Goal: Check status: Check status

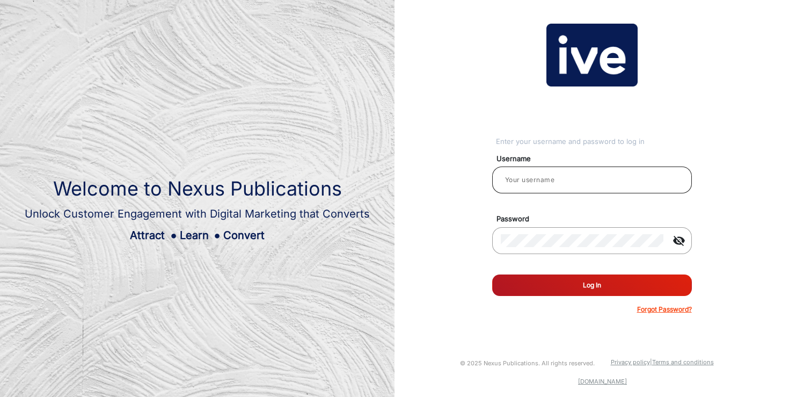
click at [549, 178] on input "email" at bounding box center [592, 179] width 183 height 13
type input "[PERSON_NAME]"
click at [594, 279] on button "Log In" at bounding box center [592, 284] width 200 height 21
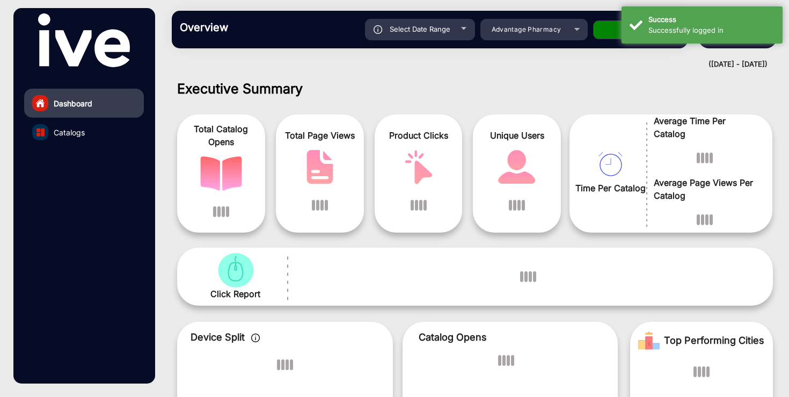
scroll to position [8, 0]
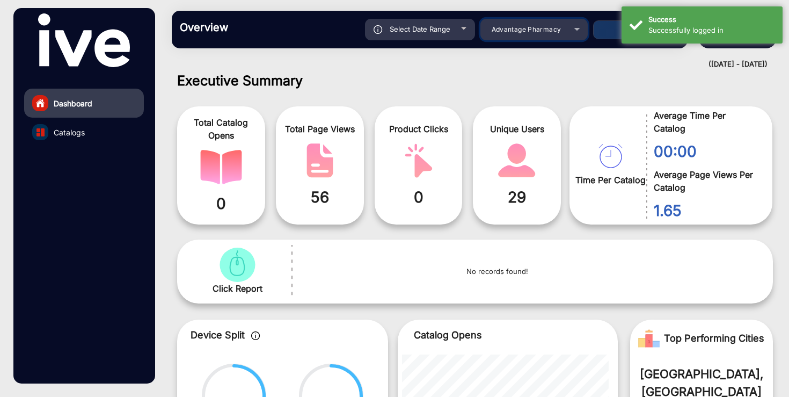
click at [517, 30] on span "Advantage Pharmacy" at bounding box center [527, 29] width 70 height 8
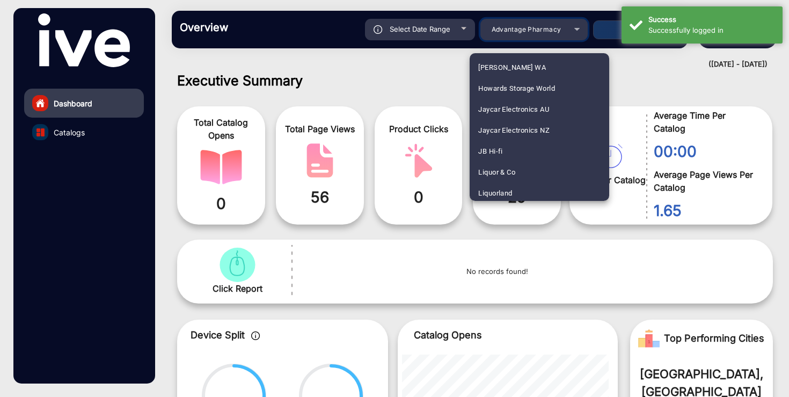
scroll to position [1050, 0]
click at [510, 146] on mat-option "JB Hi-fi" at bounding box center [540, 148] width 140 height 21
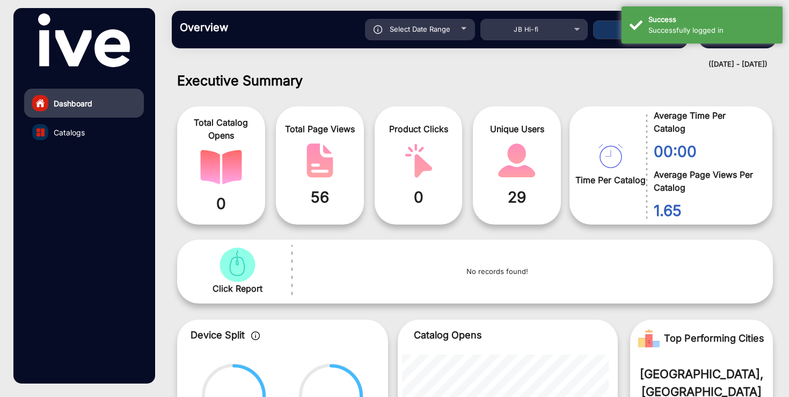
click at [444, 35] on div "Select Date Range" at bounding box center [420, 29] width 110 height 21
type input "[DATE]"
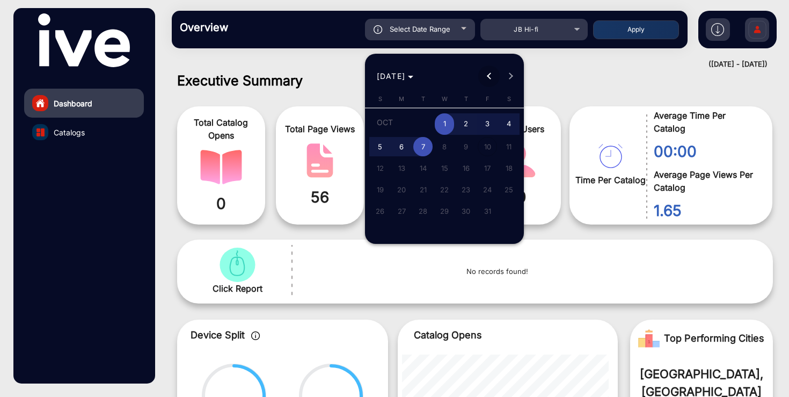
click at [492, 78] on button "Previous month" at bounding box center [488, 76] width 21 height 21
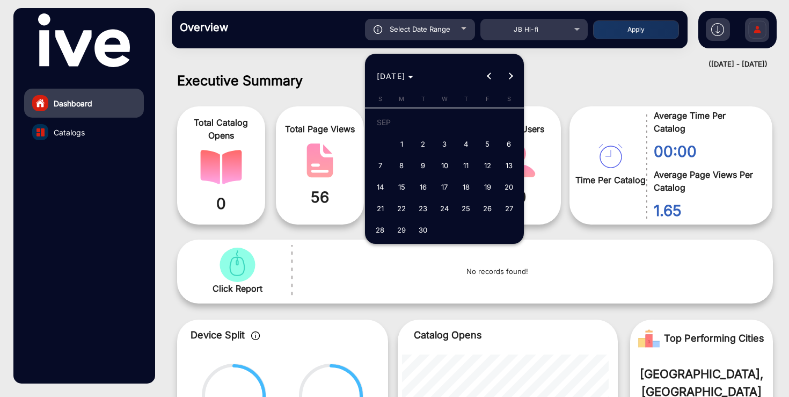
click at [461, 188] on span "18" at bounding box center [465, 186] width 19 height 19
type input "[DATE]"
click at [507, 76] on button "Next month" at bounding box center [510, 76] width 21 height 21
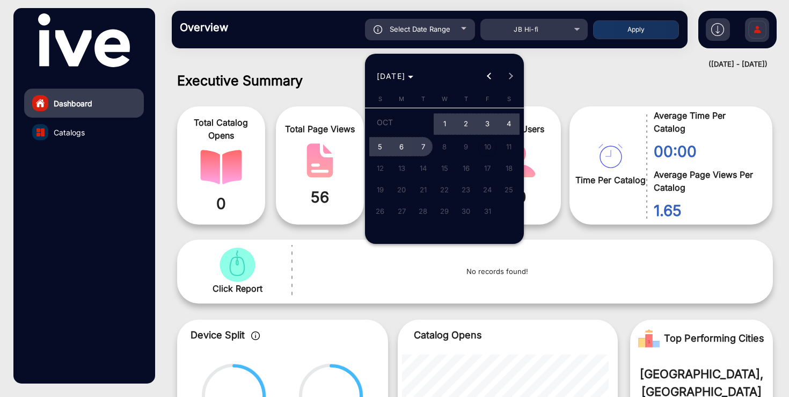
click at [421, 146] on span "7" at bounding box center [422, 146] width 19 height 19
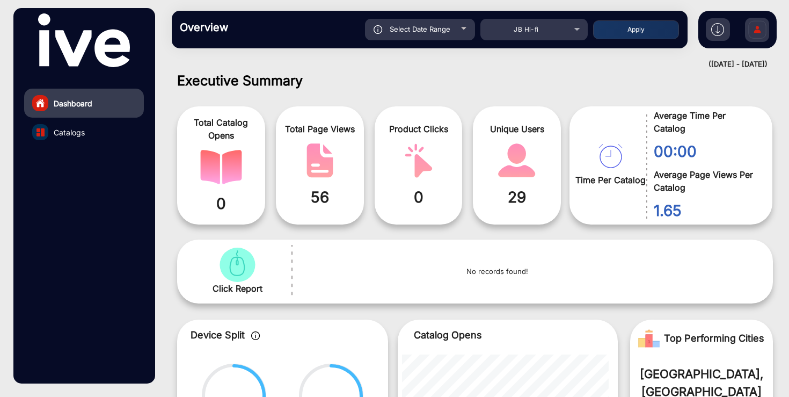
type input "[DATE]"
click at [644, 32] on button "Apply" at bounding box center [636, 29] width 86 height 19
type input "[DATE]"
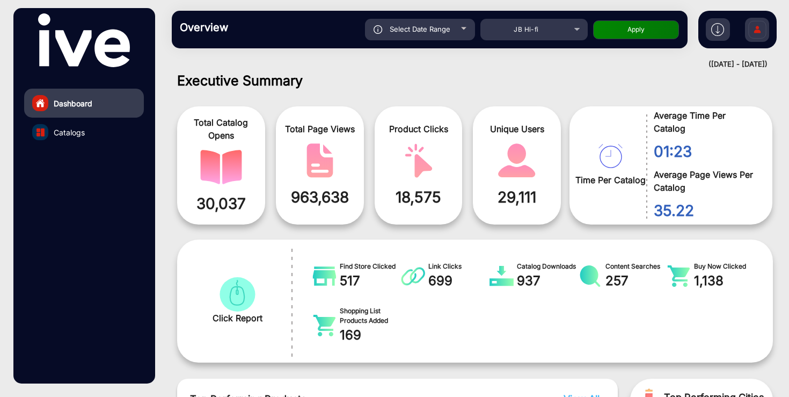
click at [85, 130] on link "Catalogs" at bounding box center [84, 132] width 120 height 29
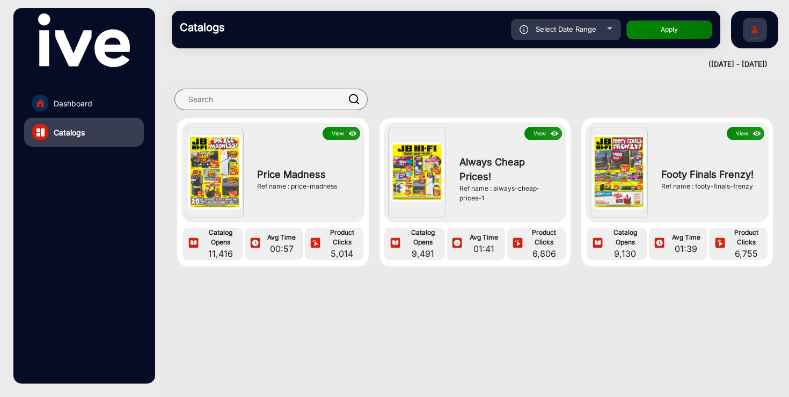
click at [335, 133] on button "View" at bounding box center [342, 133] width 38 height 13
